Goal: Task Accomplishment & Management: Manage account settings

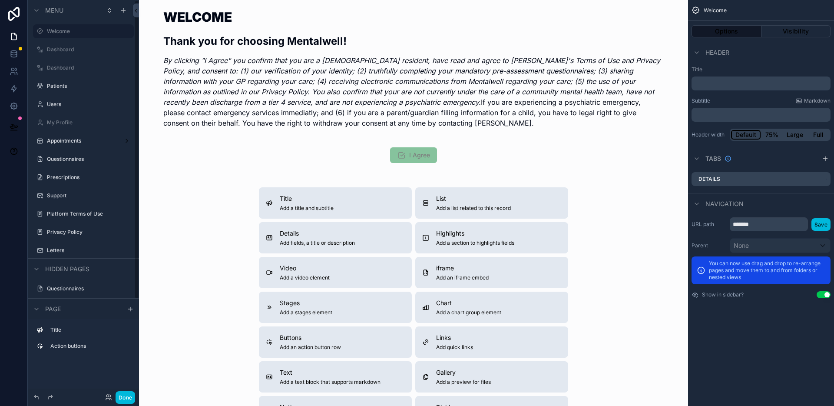
click at [123, 401] on button "Done" at bounding box center [126, 397] width 20 height 13
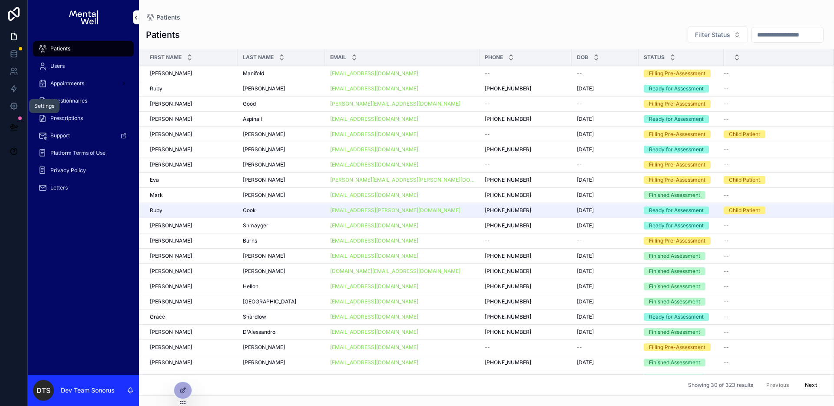
click at [15, 105] on icon at bounding box center [14, 106] width 2 height 2
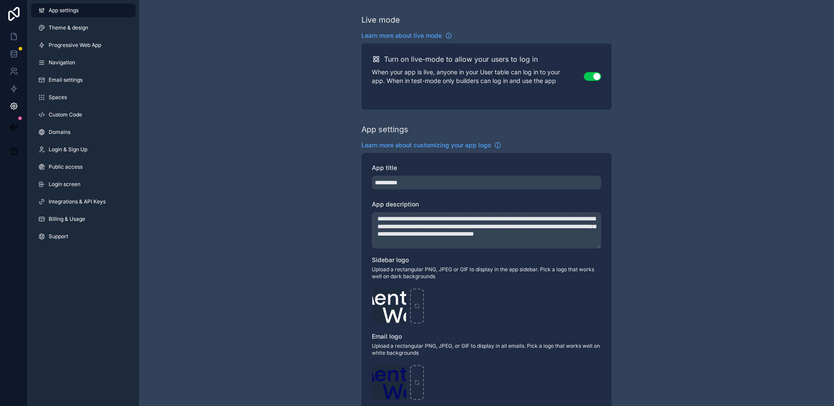
click at [59, 155] on link "Login & Sign Up" at bounding box center [83, 150] width 104 height 14
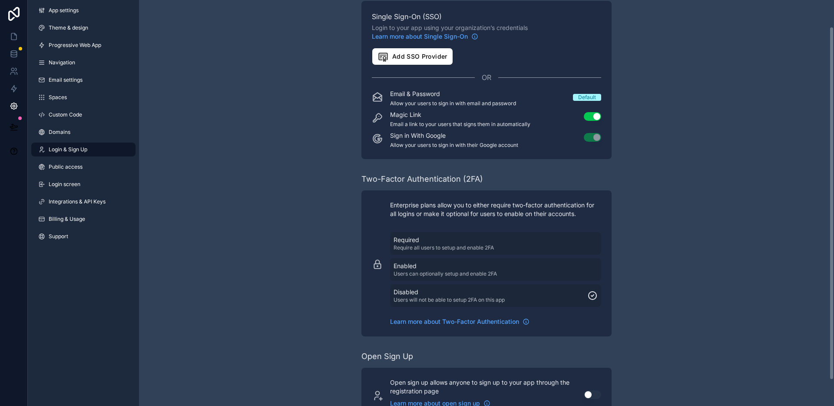
scroll to position [36, 0]
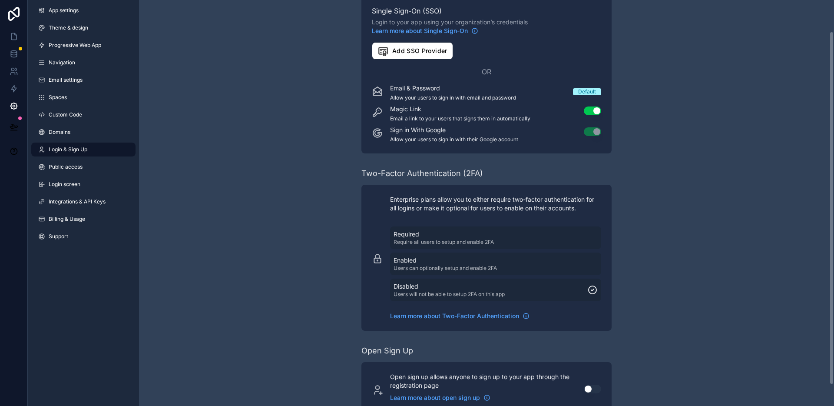
click at [428, 319] on span "Learn more about Two-Factor Authentication" at bounding box center [454, 316] width 129 height 9
drag, startPoint x: 390, startPoint y: 199, endPoint x: 437, endPoint y: 200, distance: 46.5
click at [437, 200] on p "Enterprise plans allow you to either require two-factor authentication for all …" at bounding box center [495, 203] width 211 height 17
click at [432, 202] on p "Enterprise plans allow you to either require two-factor authentication for all …" at bounding box center [495, 203] width 211 height 17
drag, startPoint x: 390, startPoint y: 199, endPoint x: 487, endPoint y: 201, distance: 96.9
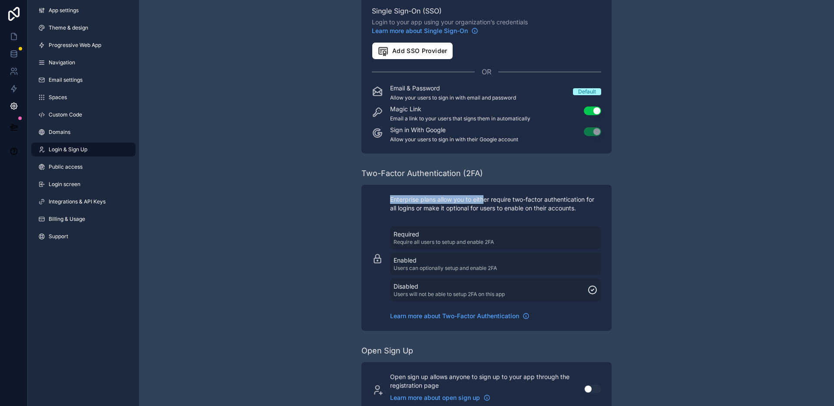
click at [487, 201] on p "Enterprise plans allow you to either require two-factor authentication for all …" at bounding box center [495, 203] width 211 height 17
click at [70, 225] on link "Billing & Usage" at bounding box center [83, 219] width 104 height 14
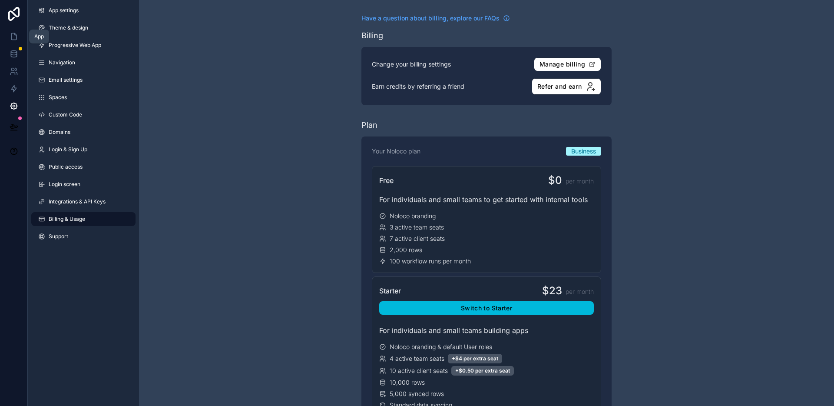
click at [15, 40] on icon at bounding box center [14, 36] width 9 height 9
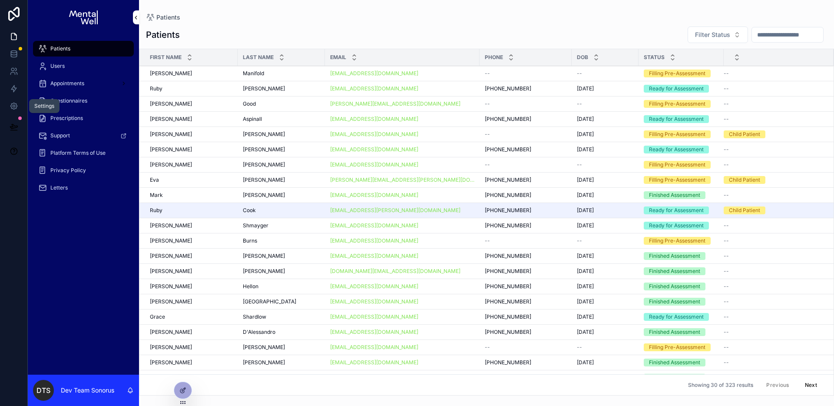
click at [10, 104] on icon at bounding box center [13, 106] width 7 height 7
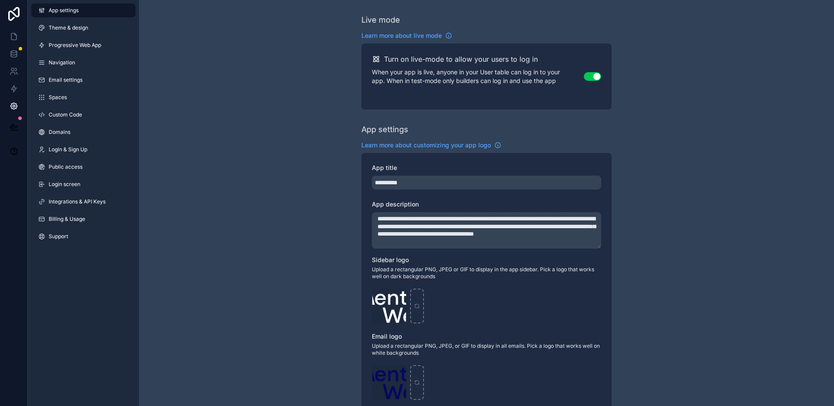
click at [70, 153] on span "Login & Sign Up" at bounding box center [68, 149] width 39 height 7
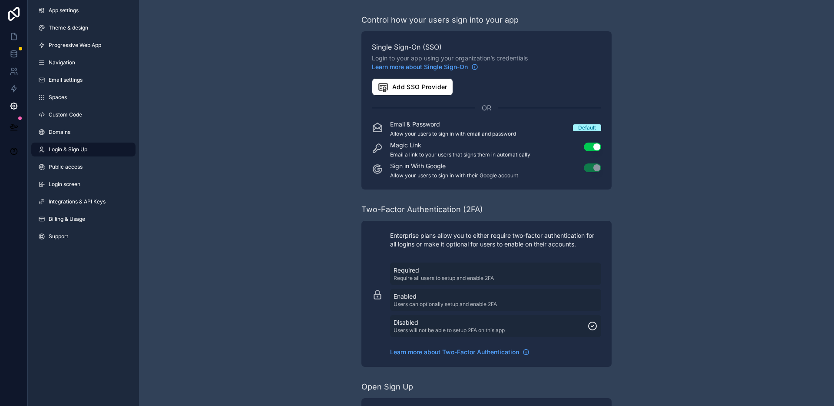
click at [434, 302] on p "Users can optionally setup and enable 2FA" at bounding box center [445, 304] width 103 height 7
click at [455, 321] on p "Disabled" at bounding box center [449, 322] width 111 height 9
click at [505, 280] on div "Required Require all users to setup and enable 2FA" at bounding box center [496, 274] width 204 height 16
click at [518, 326] on div "Disabled Users will not be able to setup 2FA on this app" at bounding box center [496, 326] width 204 height 16
drag, startPoint x: 389, startPoint y: 234, endPoint x: 502, endPoint y: 236, distance: 113.0
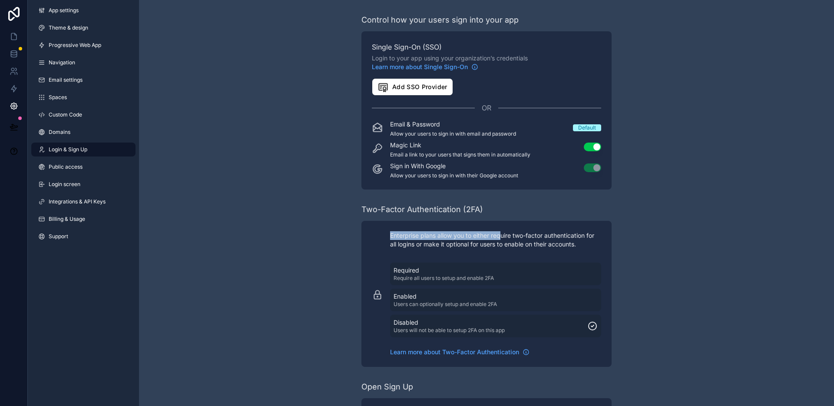
click at [502, 236] on div "Enterprise plans allow you to either require two-factor authentication for all …" at bounding box center [486, 293] width 229 height 125
drag, startPoint x: 375, startPoint y: 59, endPoint x: 441, endPoint y: 55, distance: 65.7
click at [441, 55] on span "Login to your app using your organization’s credentials Learn more about Single…" at bounding box center [486, 62] width 229 height 17
click at [452, 69] on span "Learn more about Single Sign-On" at bounding box center [420, 67] width 96 height 9
drag, startPoint x: 391, startPoint y: 237, endPoint x: 468, endPoint y: 239, distance: 77.4
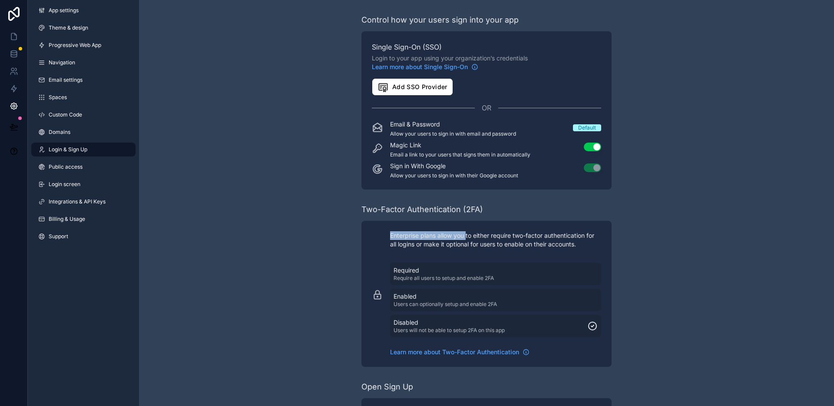
click at [468, 239] on p "Enterprise plans allow you to either require two-factor authentication for all …" at bounding box center [495, 239] width 211 height 17
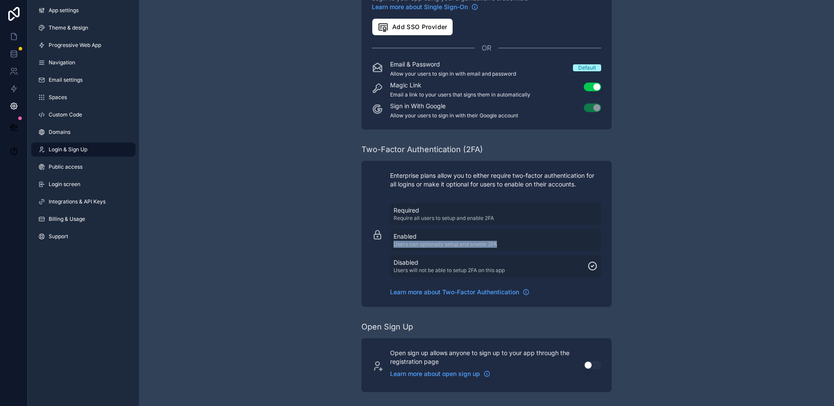
drag, startPoint x: 394, startPoint y: 244, endPoint x: 519, endPoint y: 243, distance: 125.2
click at [519, 243] on div "Enabled Users can optionally setup and enable 2FA" at bounding box center [496, 240] width 204 height 16
click at [574, 266] on div "Disabled Users will not be able to setup 2FA on this app" at bounding box center [496, 266] width 204 height 16
click at [595, 246] on div "Enabled Users can optionally setup and enable 2FA" at bounding box center [496, 240] width 204 height 16
click at [593, 241] on icon "scrollable content" at bounding box center [592, 240] width 10 height 10
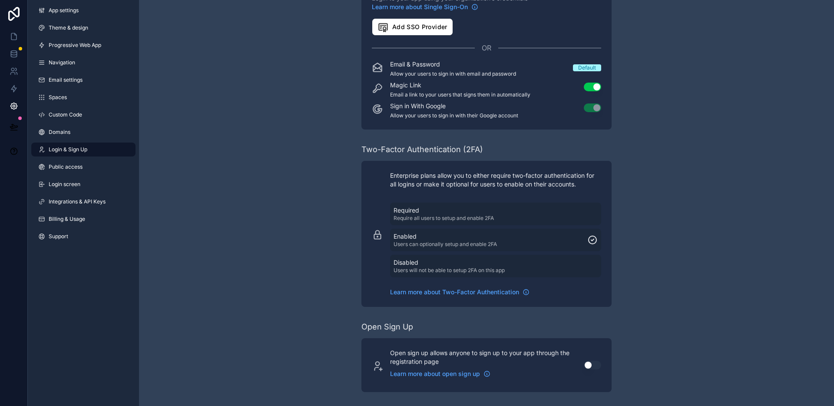
click at [594, 266] on div "Disabled Users will not be able to setup 2FA on this app" at bounding box center [496, 266] width 204 height 16
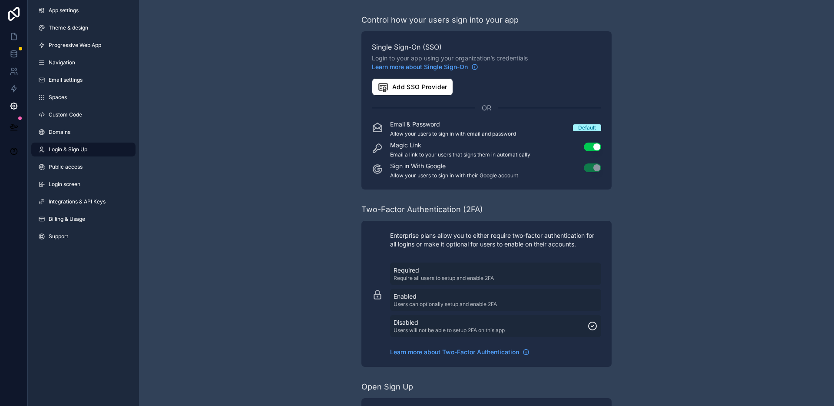
click at [711, 224] on div "Control how your users sign into your app Single Sign-On (SSO) Login to your ap…" at bounding box center [486, 233] width 695 height 466
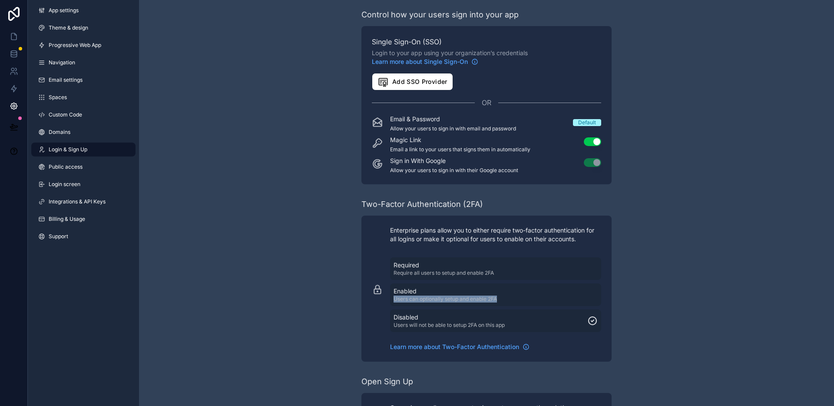
drag, startPoint x: 393, startPoint y: 299, endPoint x: 522, endPoint y: 299, distance: 128.6
click at [522, 299] on div "Enabled Users can optionally setup and enable 2FA" at bounding box center [496, 295] width 204 height 16
click at [643, 301] on div "Control how your users sign into your app Single Sign-On (SSO) Login to your ap…" at bounding box center [486, 228] width 695 height 466
click at [509, 315] on div "Disabled Users will not be able to setup 2FA on this app" at bounding box center [496, 321] width 204 height 16
